Goal: Register for event/course

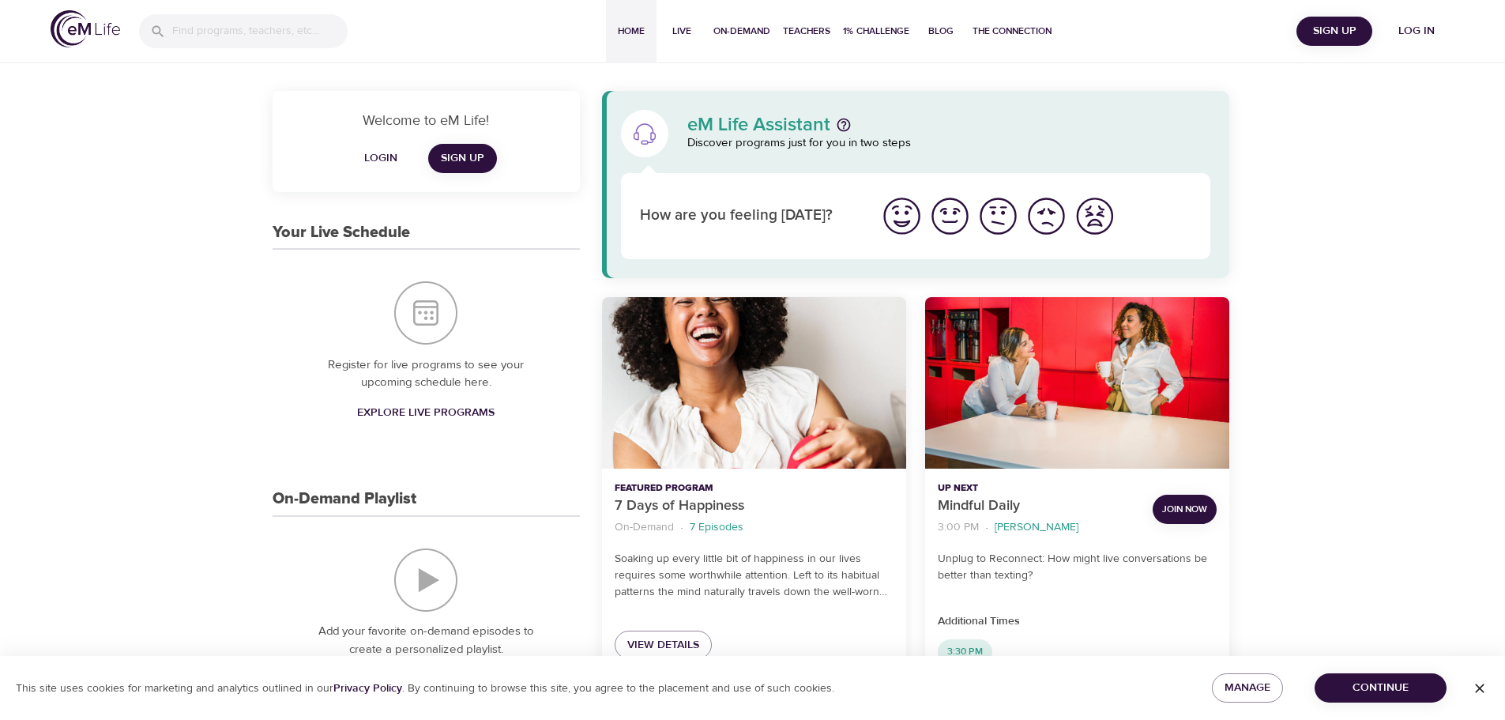
click at [1427, 24] on span "Log in" at bounding box center [1416, 31] width 63 height 20
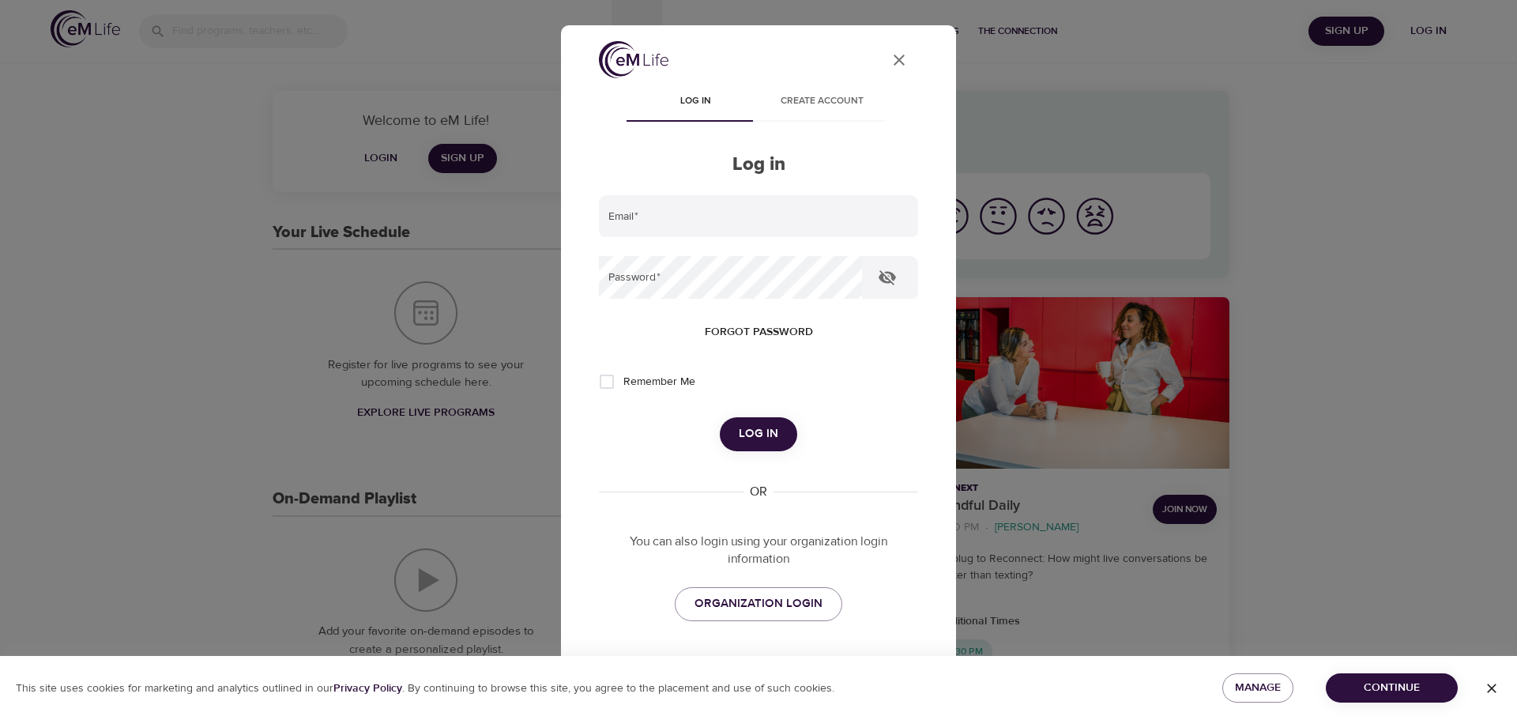
type input "mara.stangl@yahoo.com"
click at [743, 427] on span "Log in" at bounding box center [758, 433] width 39 height 21
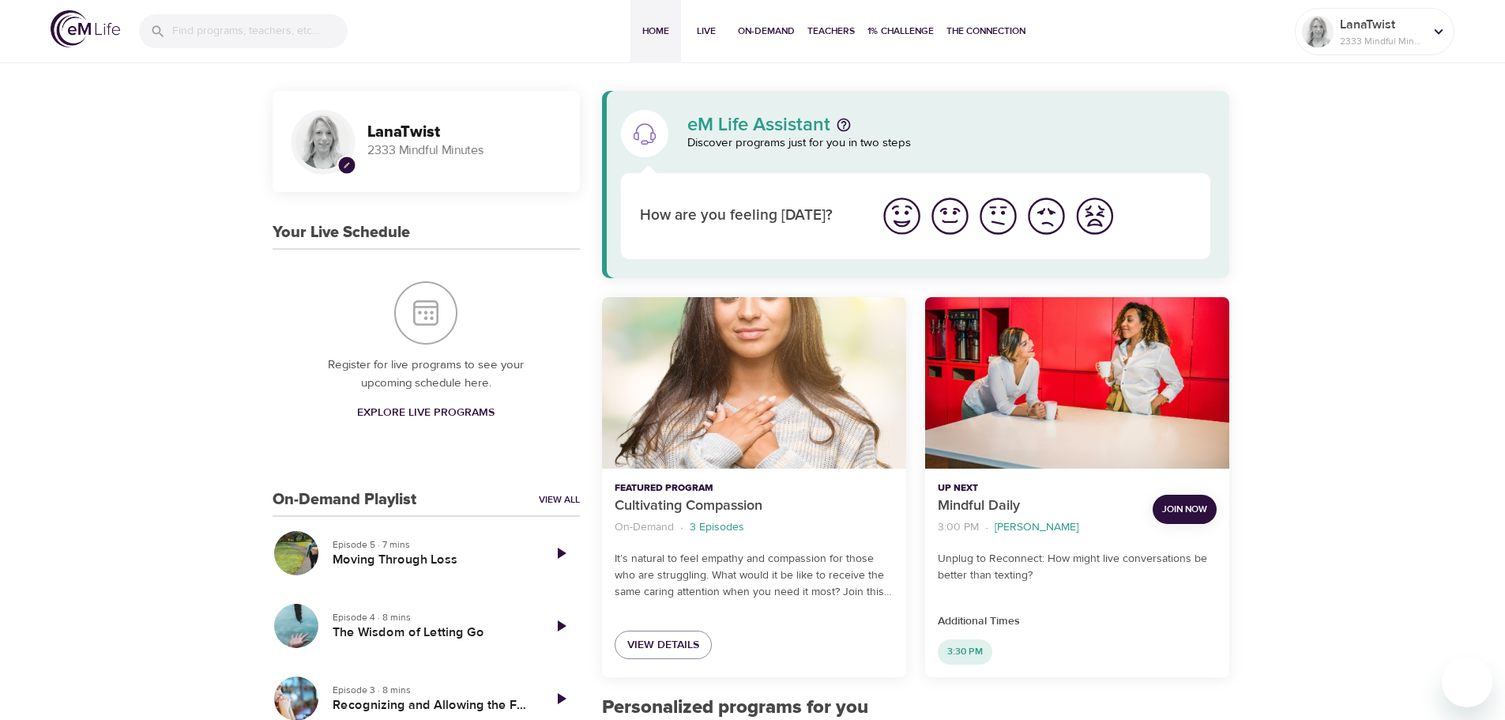
click at [395, 412] on span "Explore Live Programs" at bounding box center [425, 413] width 137 height 20
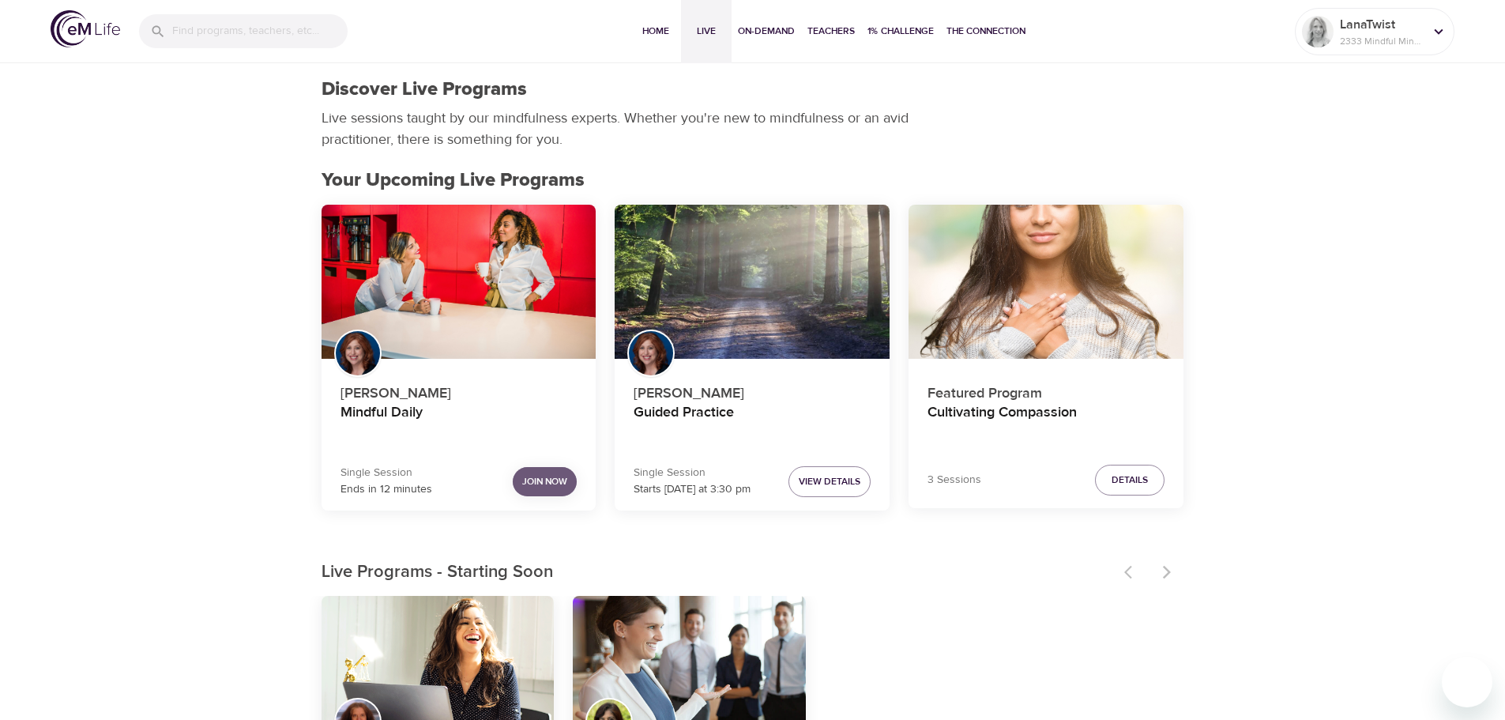
click at [558, 479] on span "Join Now" at bounding box center [544, 481] width 45 height 17
